Goal: Task Accomplishment & Management: Manage account settings

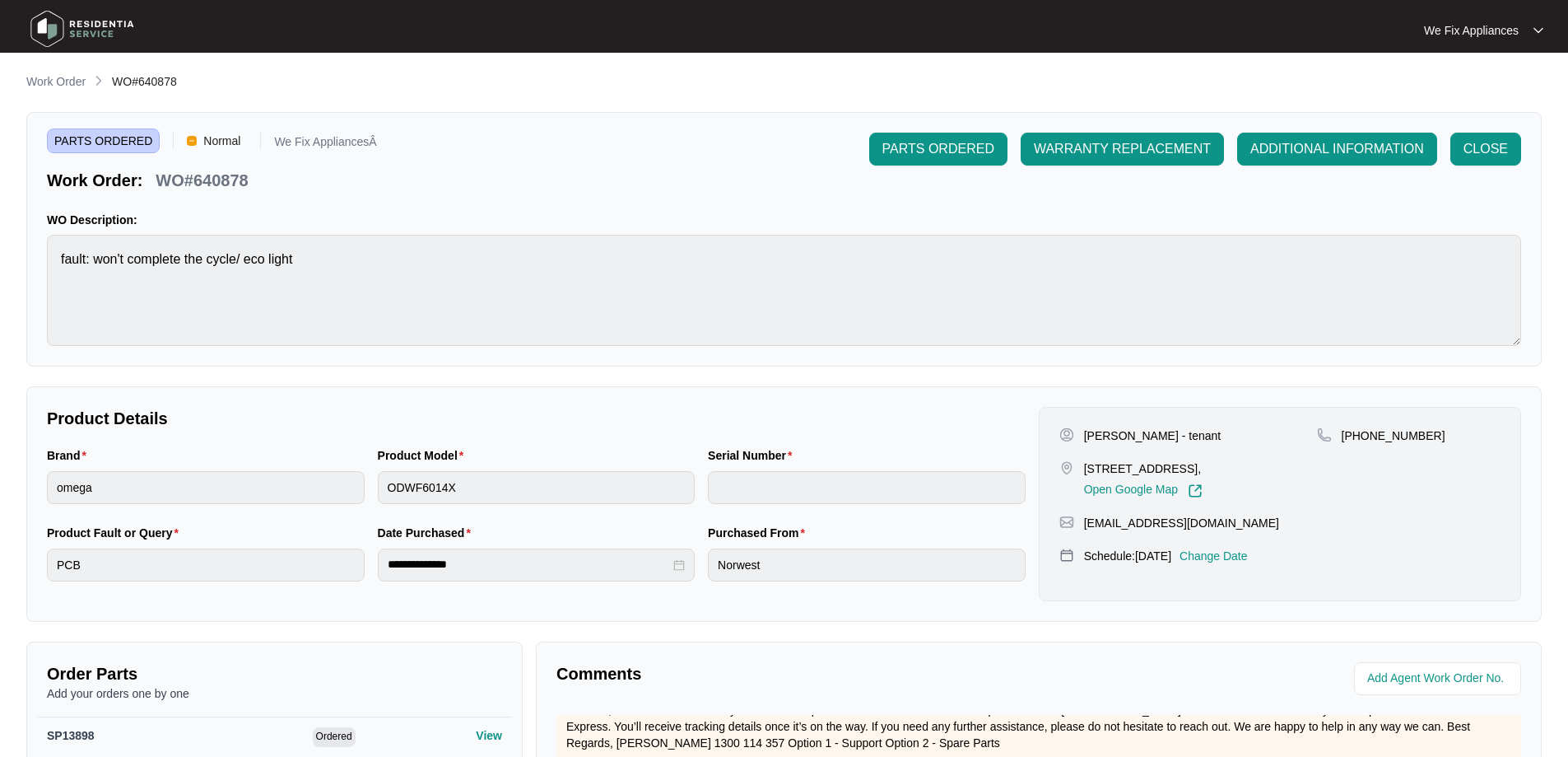
click at [104, 32] on img at bounding box center [81, 28] width 115 height 50
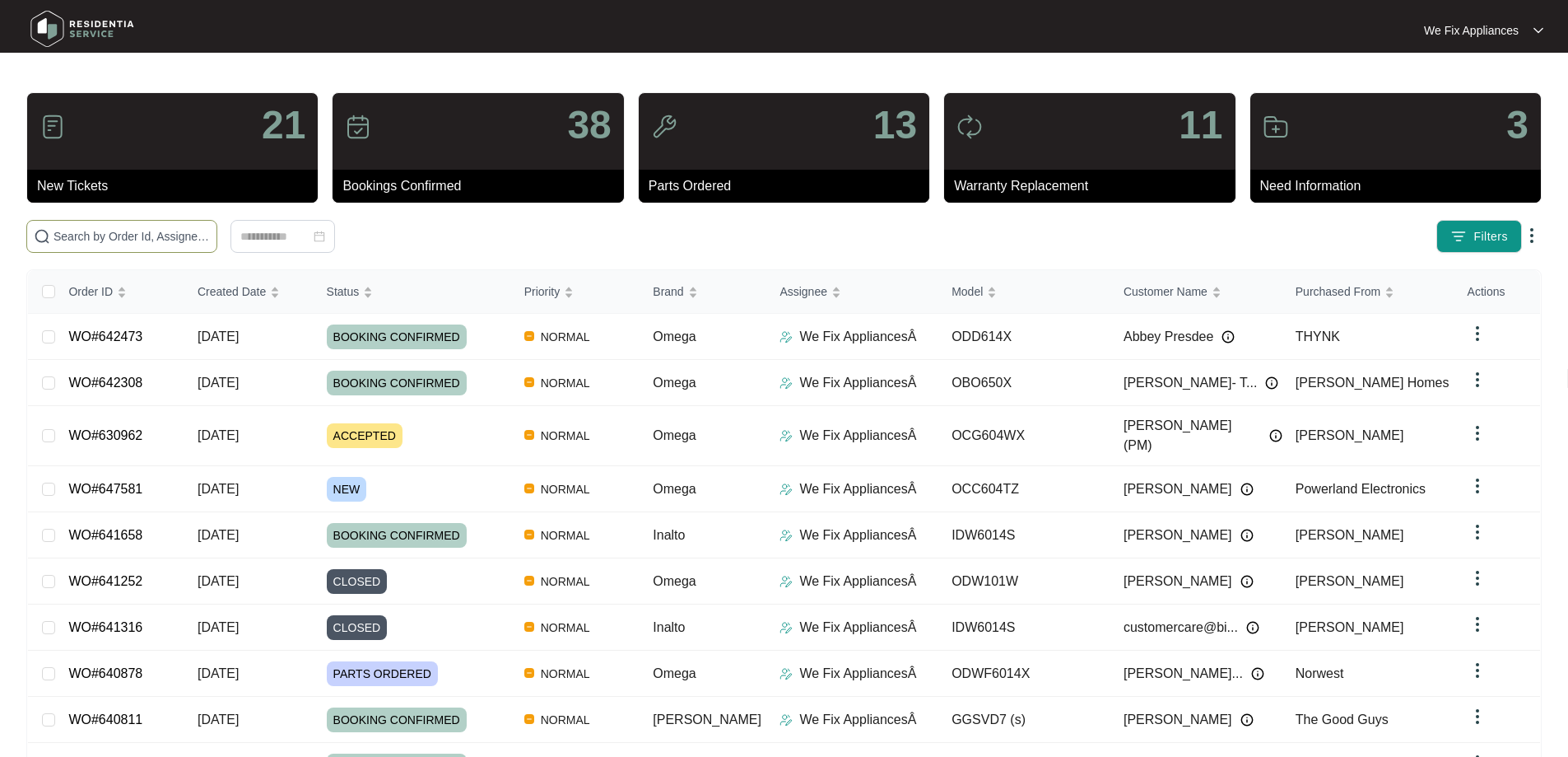
paste input "647379"
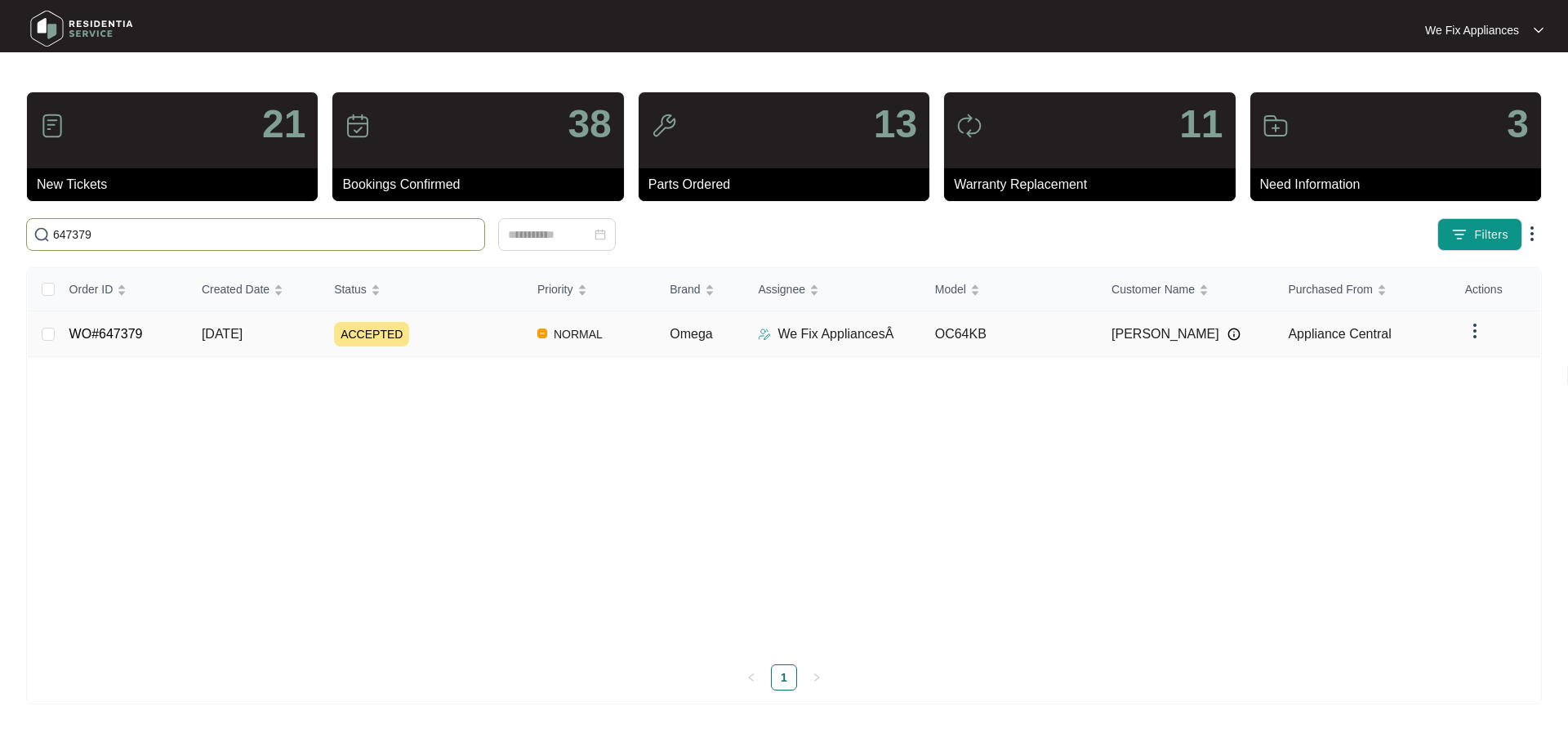
type input "647379"
click at [115, 328] on link "WO#647379" at bounding box center [106, 334] width 73 height 14
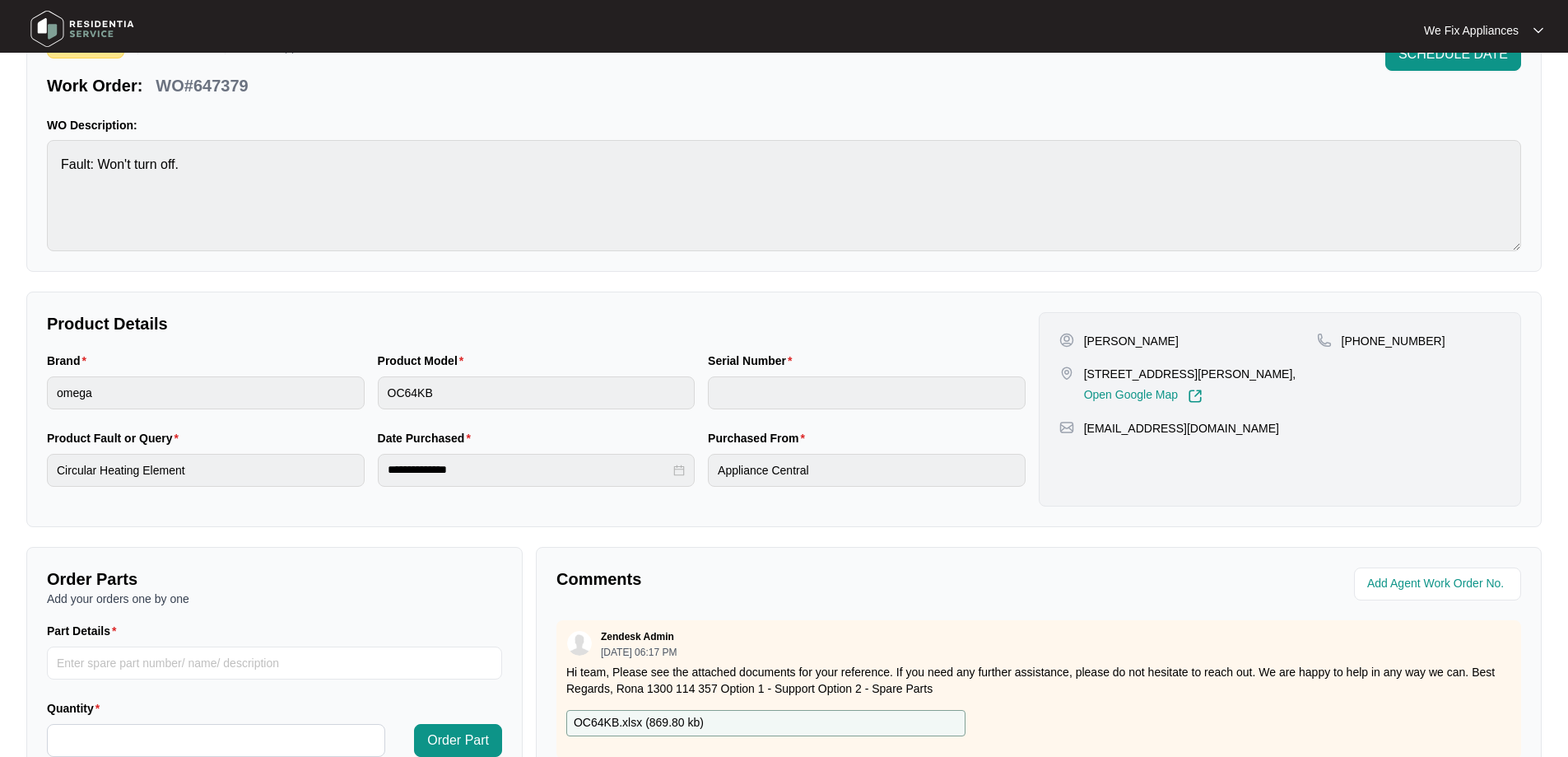
scroll to position [330, 0]
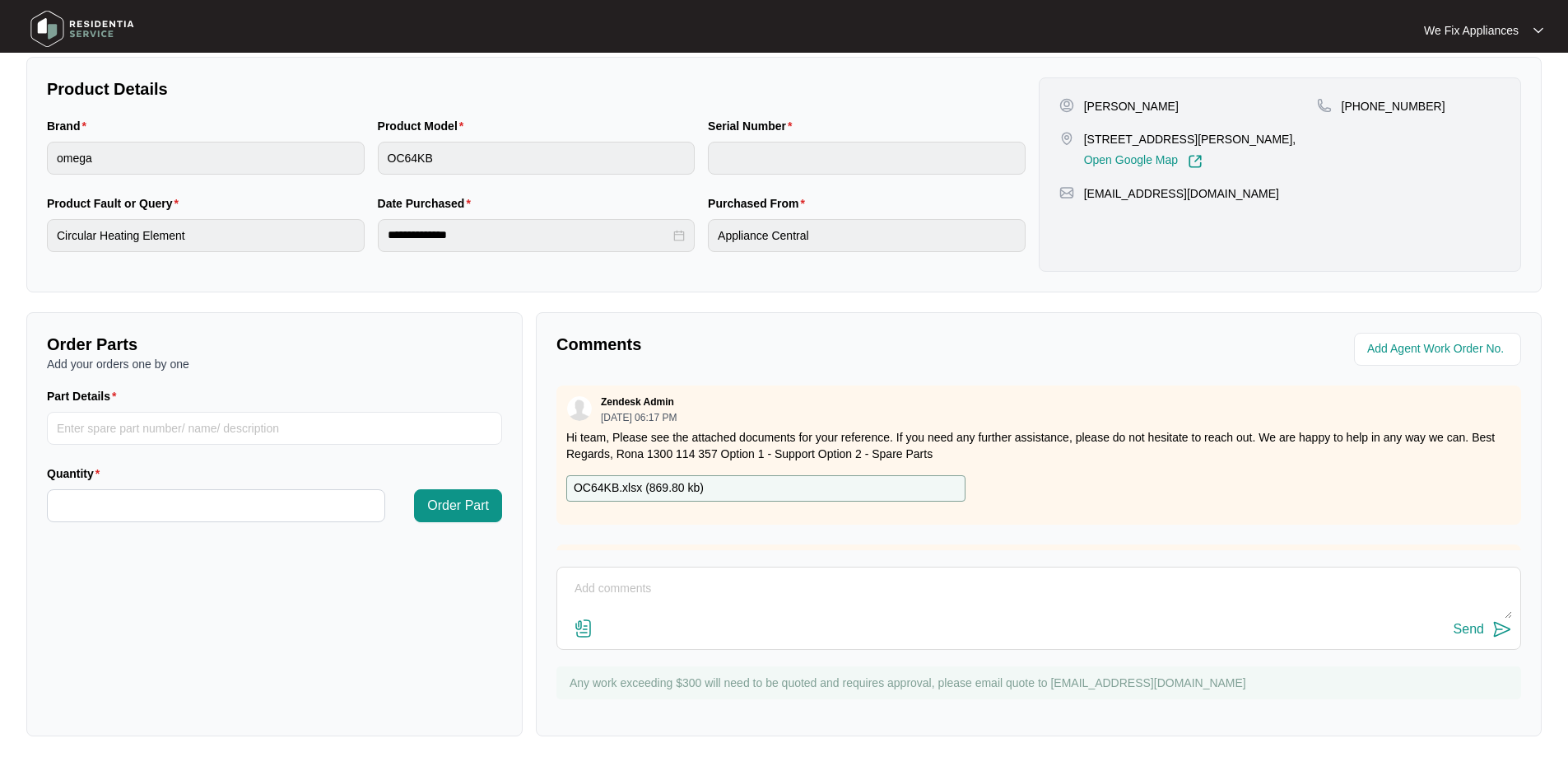
click at [703, 583] on textarea at bounding box center [1039, 597] width 947 height 43
type textarea "H"
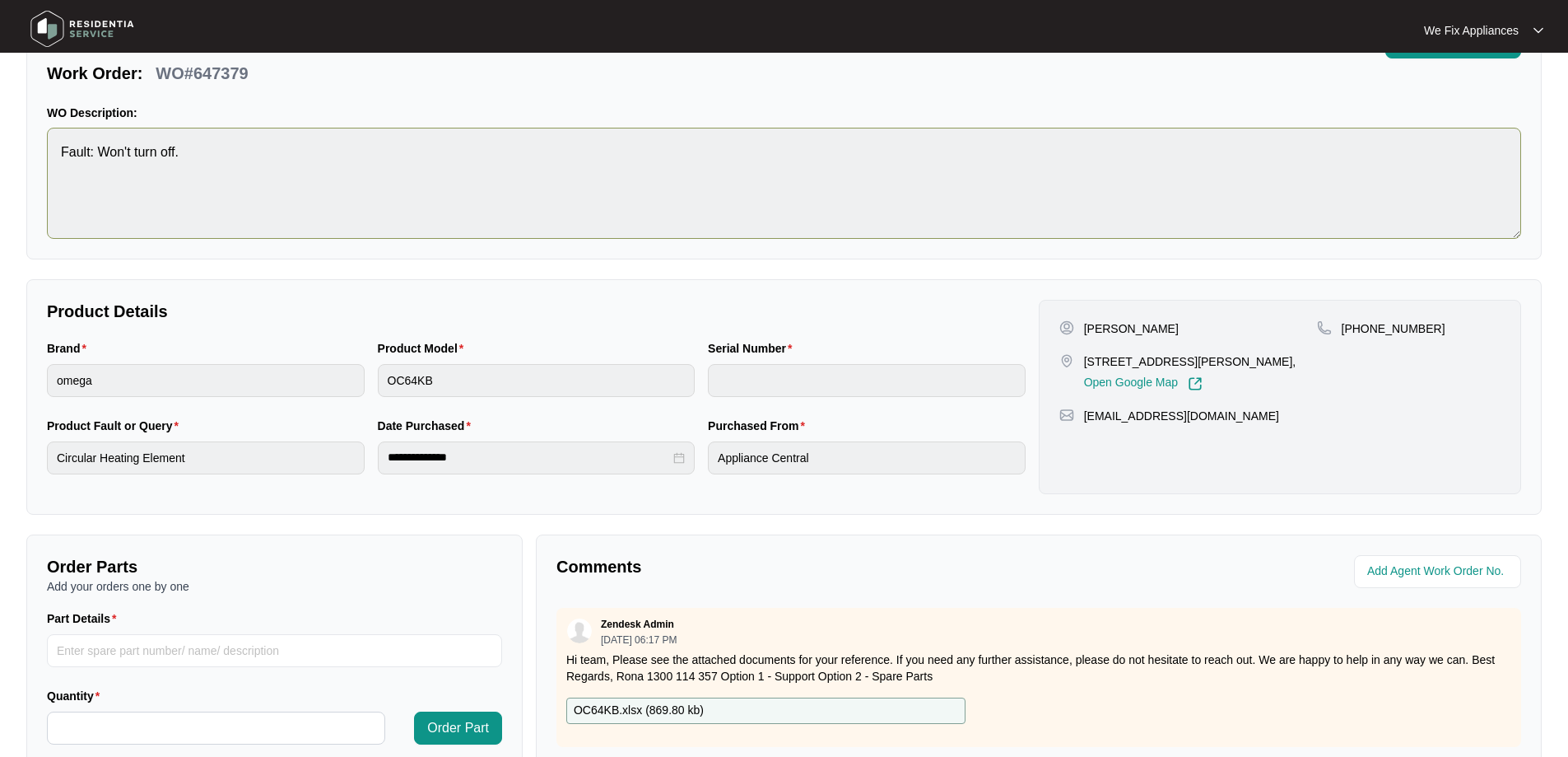
scroll to position [82, 0]
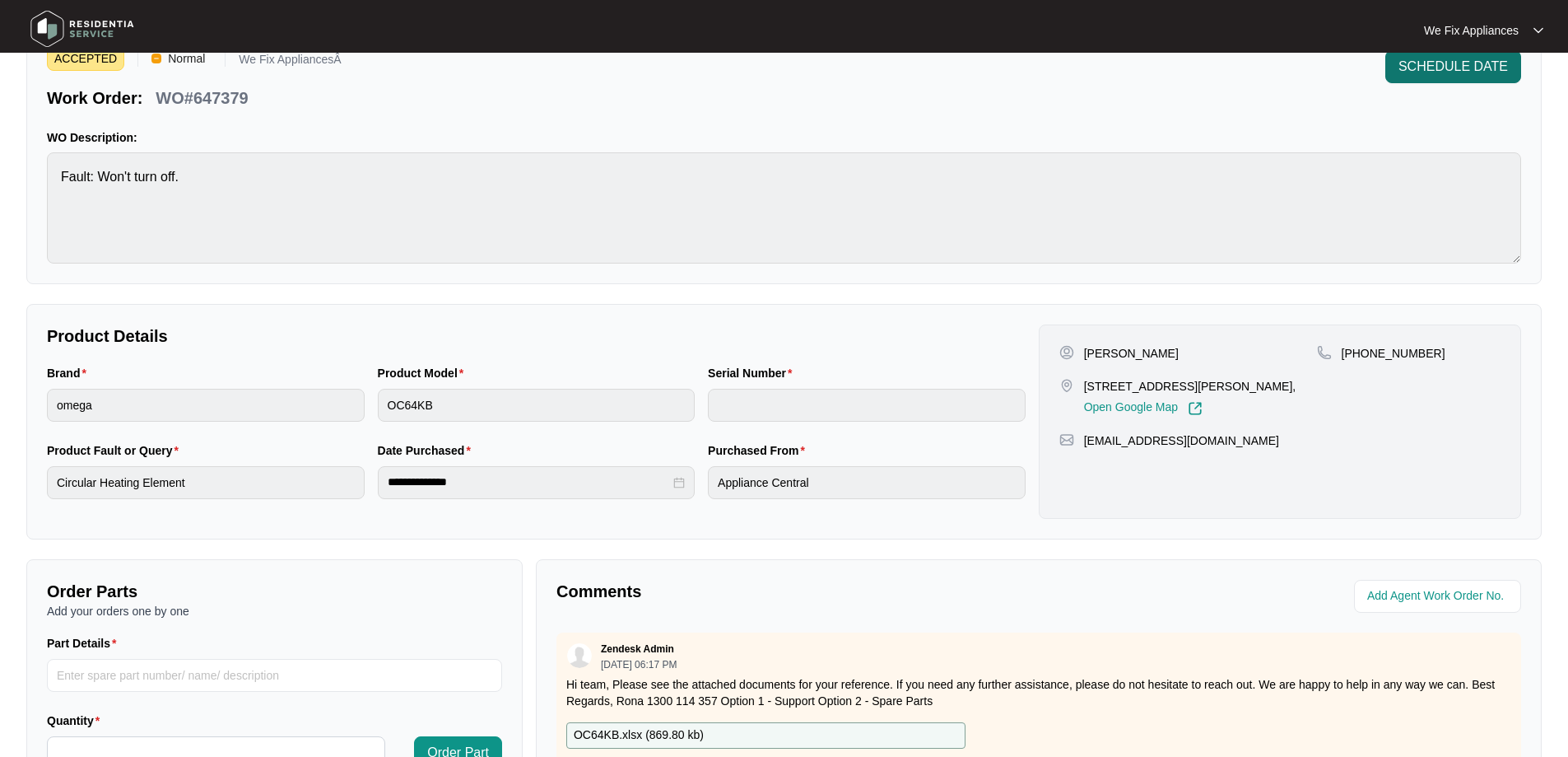
type textarea "Hi guys, just fyi- customer requested [DATE] thank you."
click at [1479, 70] on span "SCHEDULE DATE" at bounding box center [1453, 67] width 110 height 20
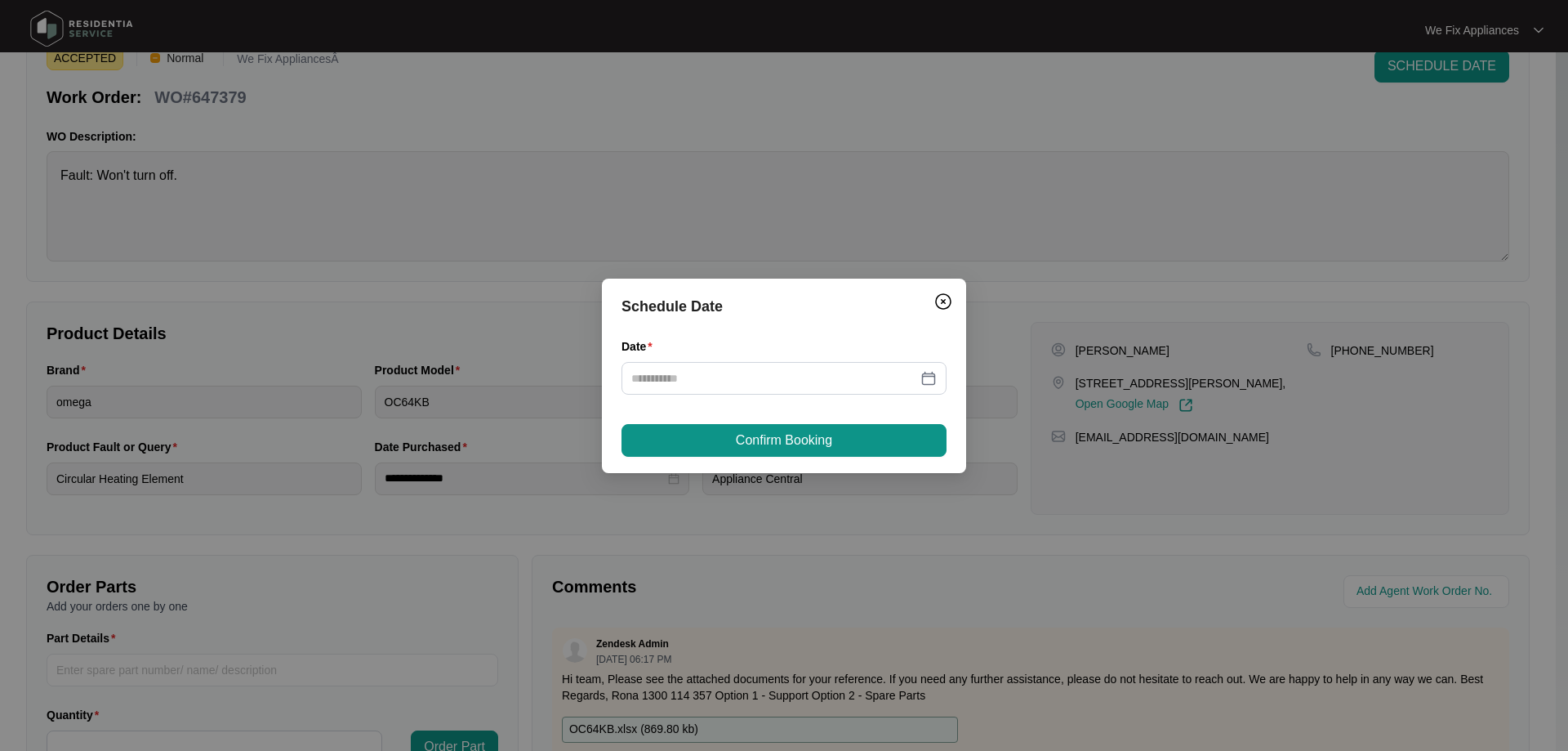
click at [807, 357] on div "Date" at bounding box center [784, 349] width 325 height 24
click at [798, 374] on input "Date" at bounding box center [774, 377] width 286 height 18
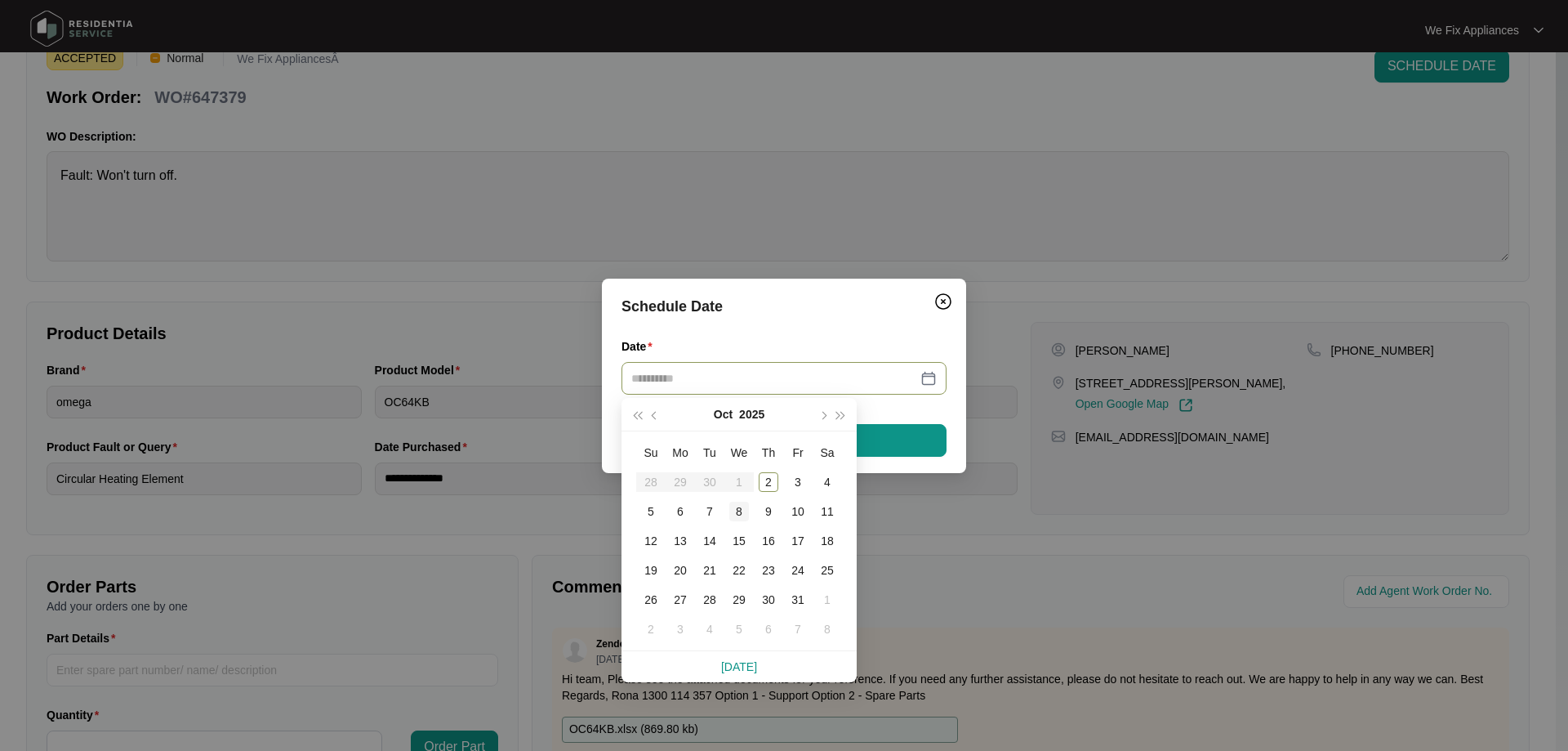
click at [742, 509] on div "8" at bounding box center [739, 511] width 20 height 20
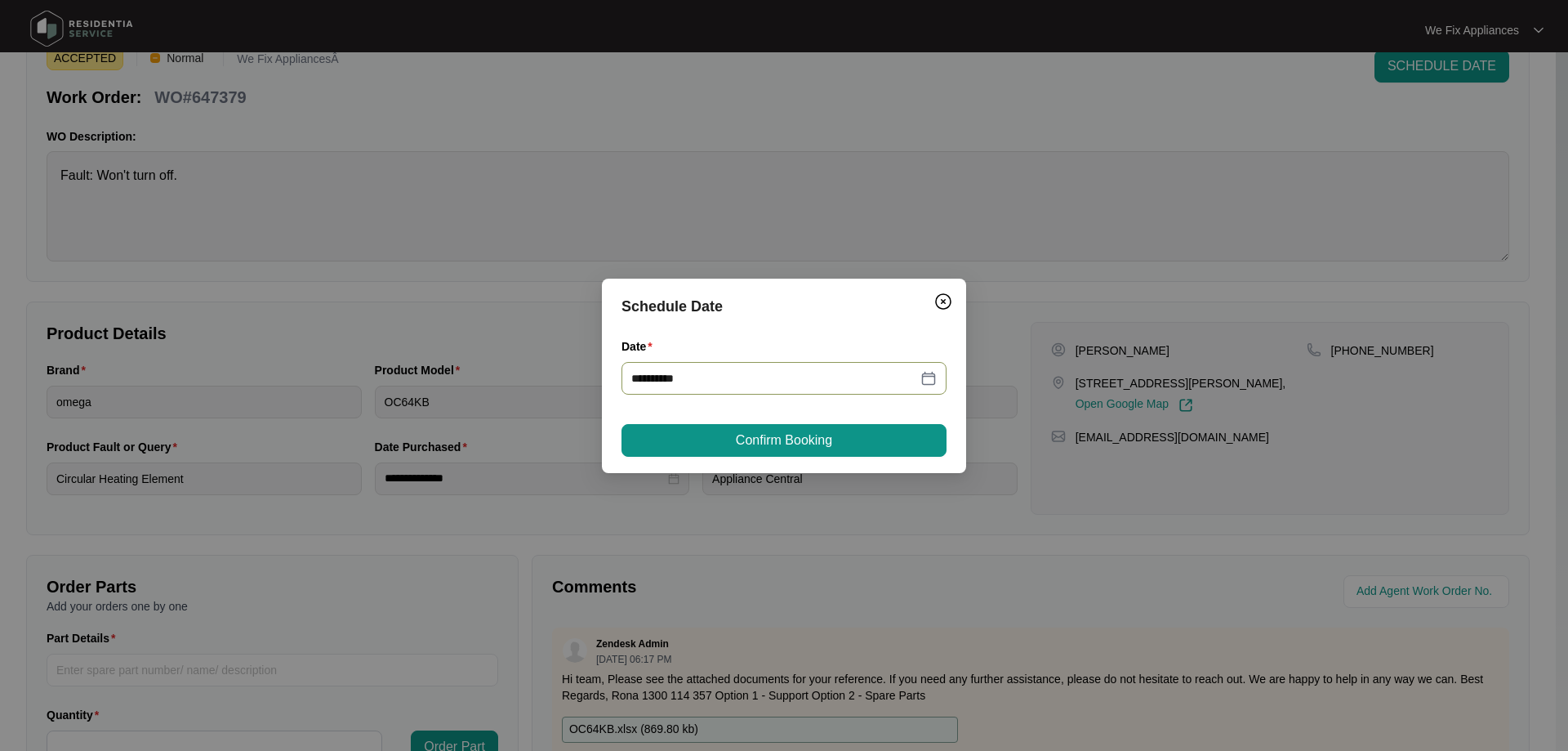
type input "**********"
click at [810, 441] on span "Confirm Booking" at bounding box center [784, 440] width 97 height 20
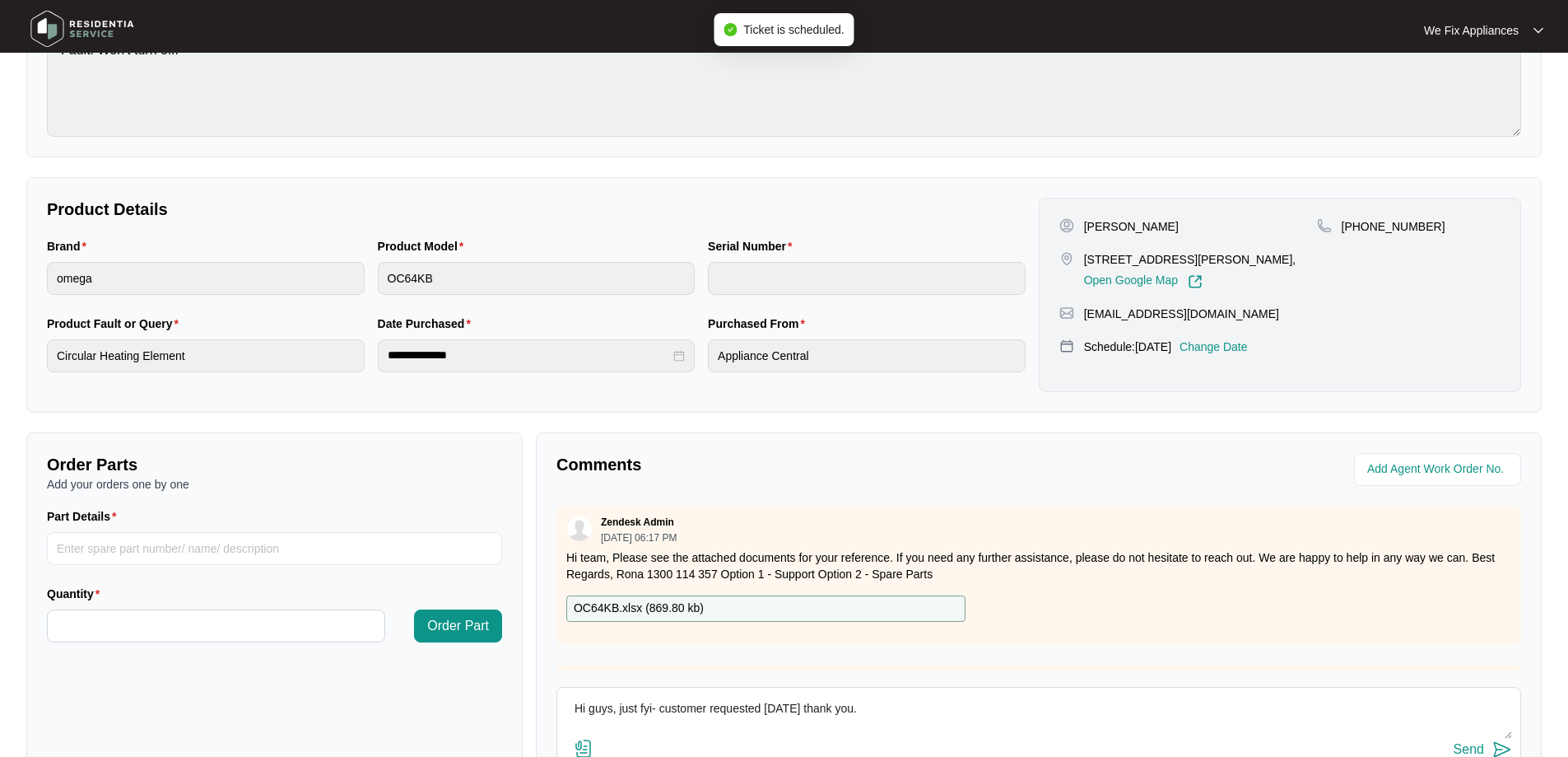
scroll to position [336, 0]
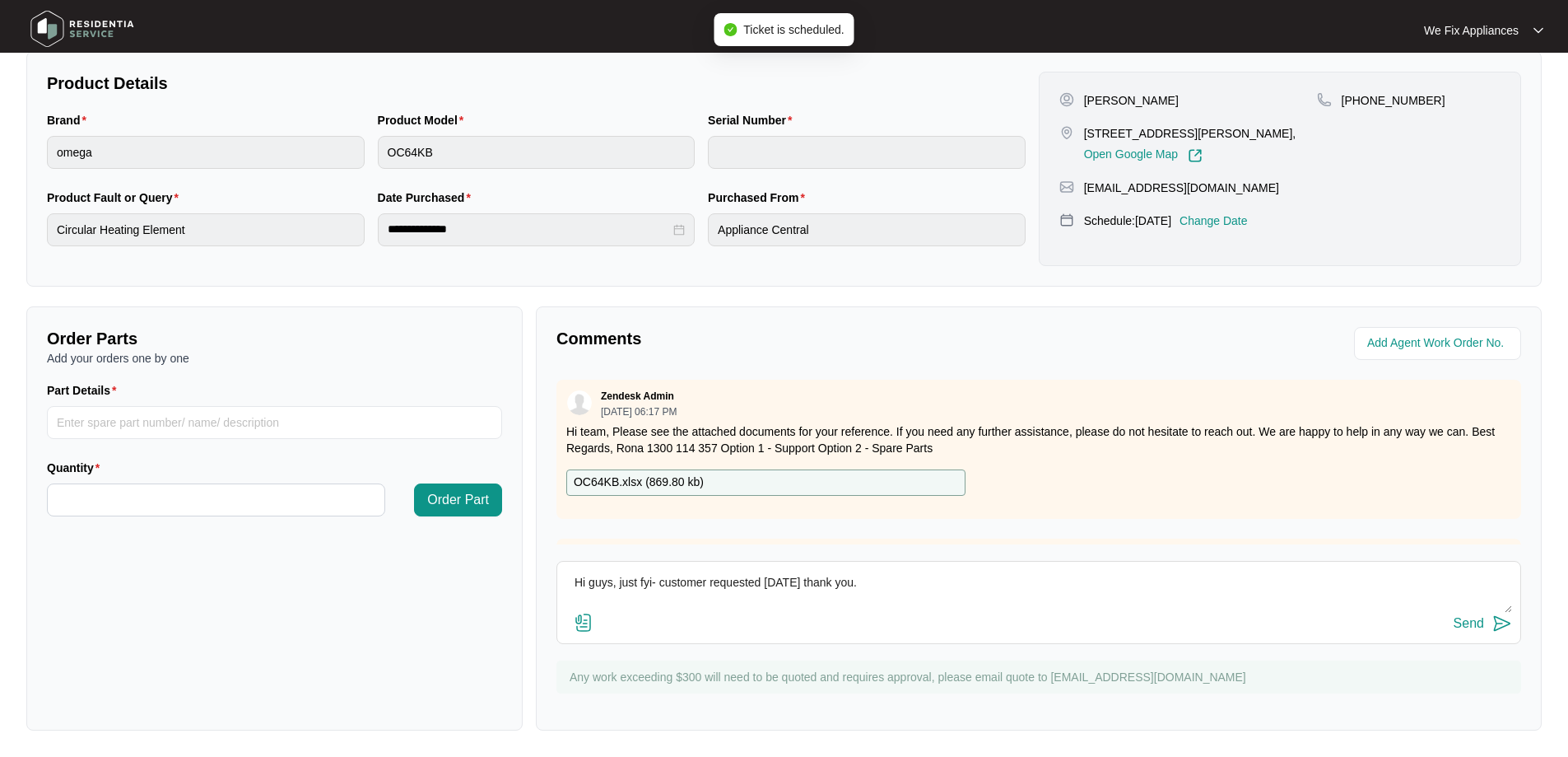
click at [1471, 623] on div "Send" at bounding box center [1469, 623] width 31 height 15
click at [108, 22] on img at bounding box center [81, 28] width 115 height 50
